Goal: Transaction & Acquisition: Purchase product/service

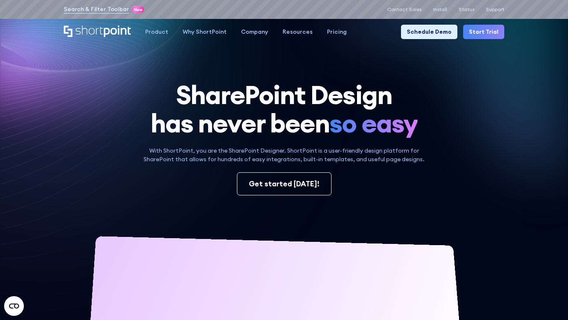
click at [30, 52] on icon at bounding box center [100, 44] width 256 height 117
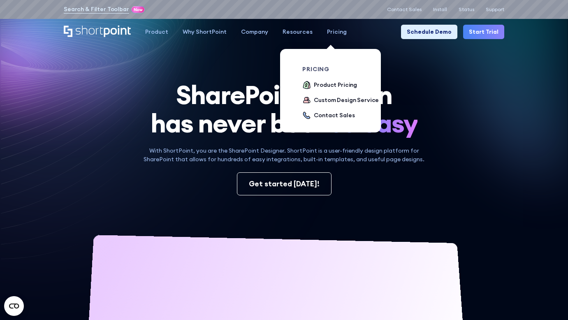
click at [327, 35] on div "Pricing" at bounding box center [337, 32] width 20 height 9
click at [318, 83] on div "Product Pricing" at bounding box center [335, 85] width 43 height 9
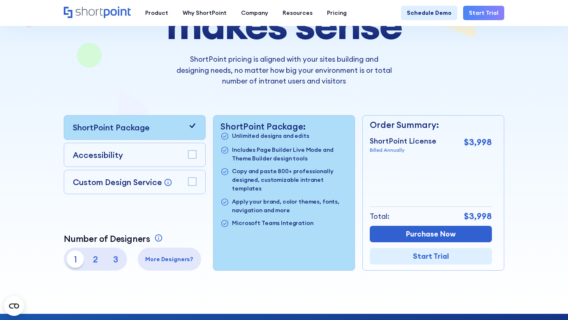
scroll to position [123, 0]
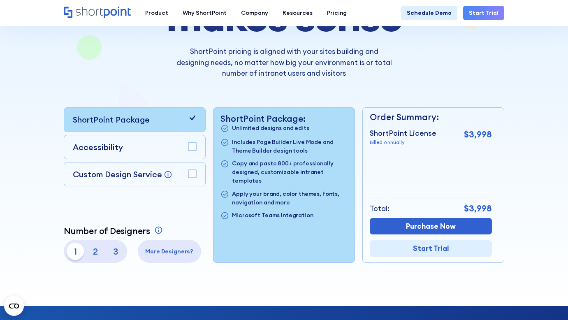
click at [99, 247] on p "2" at bounding box center [95, 251] width 17 height 17
click at [110, 254] on p "3" at bounding box center [115, 251] width 17 height 17
